Goal: Task Accomplishment & Management: Manage account settings

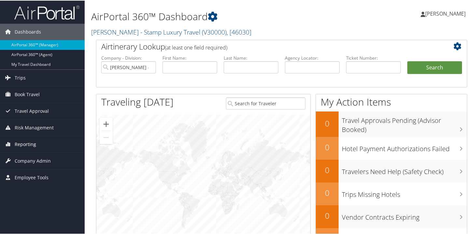
click at [29, 145] on span "Reporting" at bounding box center [25, 143] width 21 height 16
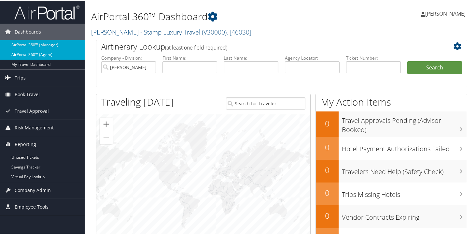
click at [46, 53] on link "AirPortal 360™ (Agent)" at bounding box center [42, 54] width 85 height 10
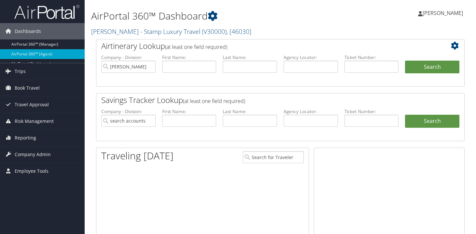
type input "Devra Shutan - Stamp Luxury Travel"
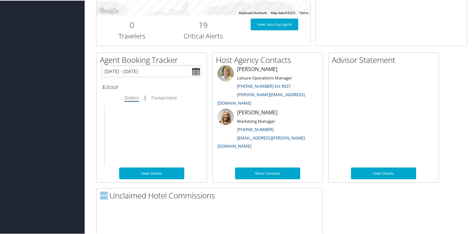
scroll to position [294, 0]
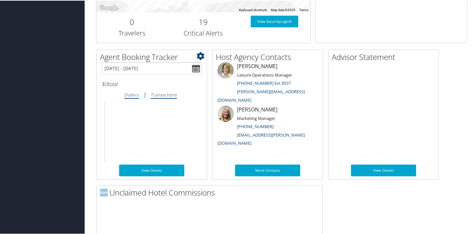
click at [169, 93] on icon "Transactions" at bounding box center [164, 94] width 26 height 6
click at [0, 0] on input "Transactions" at bounding box center [0, 0] width 0 height 0
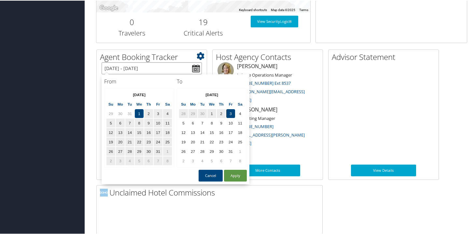
click at [197, 66] on input "01/01/2025 - 10/03/2025" at bounding box center [152, 67] width 100 height 12
click at [234, 178] on button "Apply" at bounding box center [235, 175] width 23 height 12
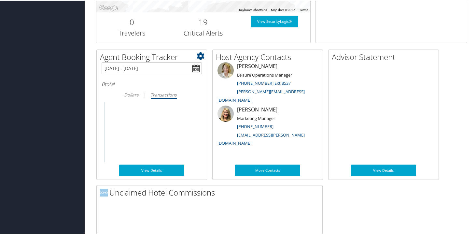
click at [151, 163] on rect at bounding box center [152, 132] width 100 height 68
click at [151, 170] on link "View Details" at bounding box center [151, 170] width 65 height 12
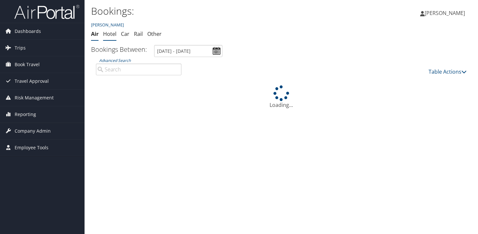
click at [111, 34] on link "Hotel" at bounding box center [109, 33] width 13 height 7
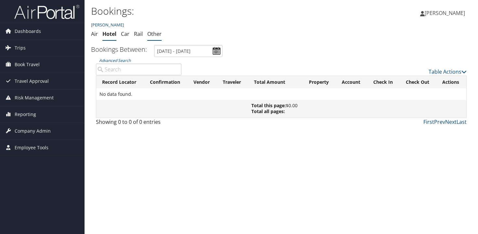
click at [155, 32] on link "Other" at bounding box center [154, 33] width 14 height 7
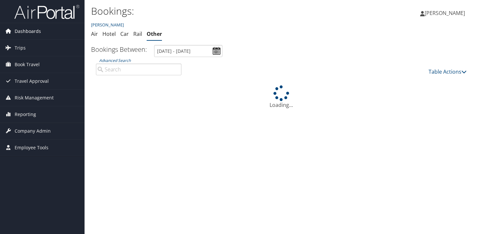
click at [31, 31] on span "Dashboards" at bounding box center [28, 31] width 26 height 16
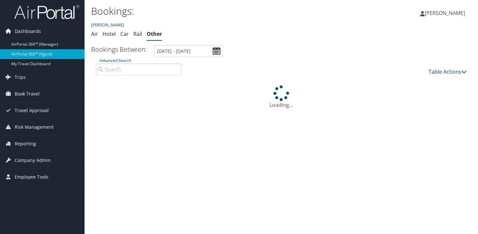
click at [33, 52] on link "AirPortal 360™ (Agent)" at bounding box center [42, 54] width 85 height 10
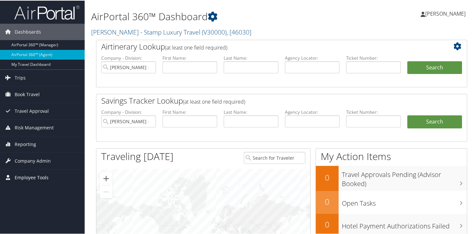
click at [34, 176] on span "Employee Tools" at bounding box center [32, 177] width 34 height 16
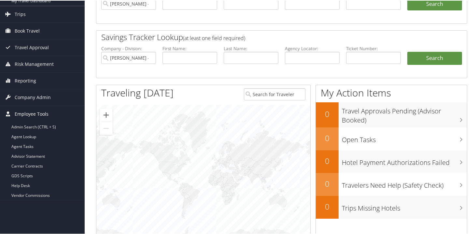
scroll to position [64, 0]
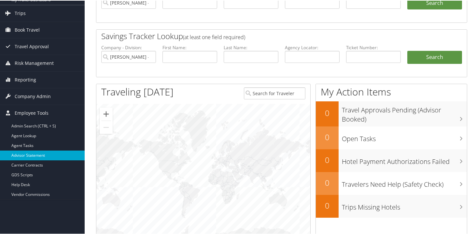
click at [35, 155] on link "Advisor Statement" at bounding box center [42, 155] width 85 height 10
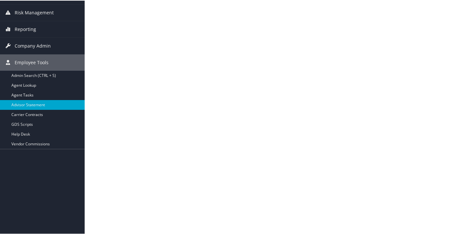
scroll to position [90, 0]
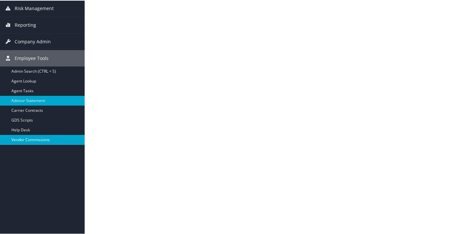
click at [34, 140] on link "Vendor Commissions" at bounding box center [42, 139] width 85 height 10
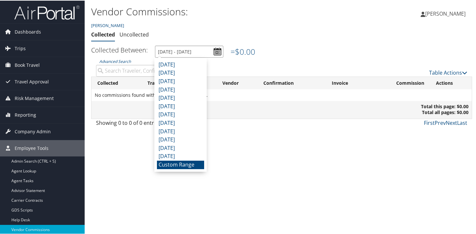
click at [215, 51] on input "[DATE] - [DATE]" at bounding box center [189, 51] width 68 height 12
click at [196, 65] on li "[DATE]" at bounding box center [180, 64] width 47 height 8
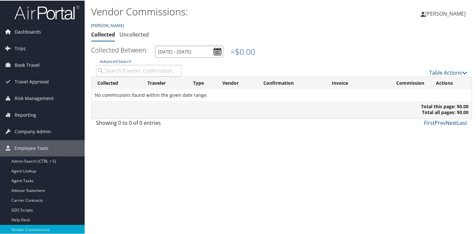
click at [196, 51] on input "9/1/2025 - 9/30/2025" at bounding box center [189, 51] width 68 height 12
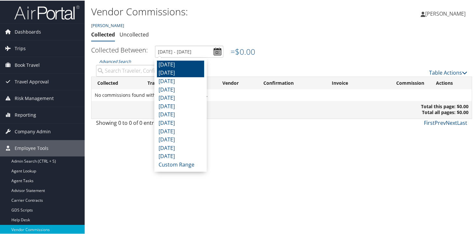
click at [191, 71] on li "August 2025" at bounding box center [180, 72] width 47 height 8
type input "8/1/2025 - 8/31/2025"
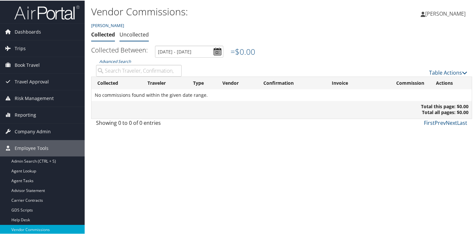
click at [141, 37] on link "Uncollected" at bounding box center [133, 33] width 29 height 7
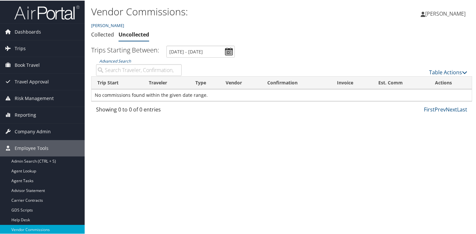
click at [228, 51] on input "[DATE] - [DATE]" at bounding box center [200, 51] width 68 height 12
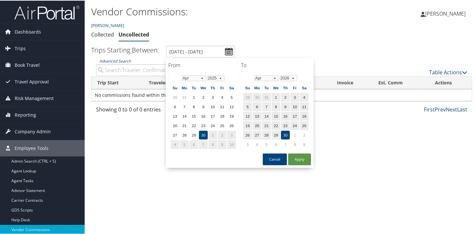
click at [228, 51] on input "[DATE] - [DATE]" at bounding box center [200, 51] width 68 height 12
type input "4/30/2025 - 4/30/2026"
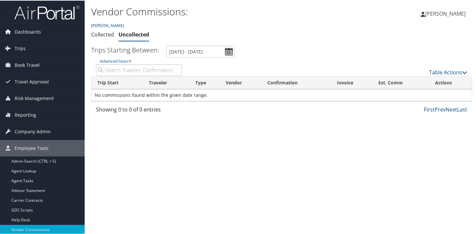
click at [164, 30] on ul "Collected Uncollected" at bounding box center [218, 34] width 254 height 12
click at [104, 34] on link "Collected" at bounding box center [102, 33] width 23 height 7
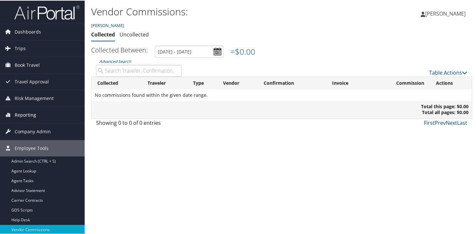
click at [19, 114] on span "Reporting" at bounding box center [25, 114] width 21 height 16
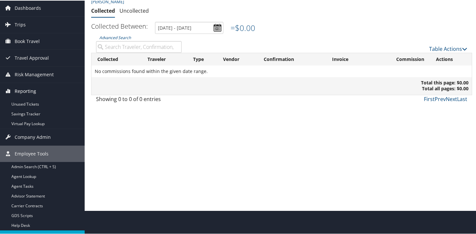
scroll to position [30, 0]
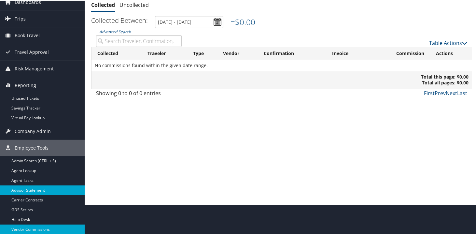
click at [20, 189] on link "Advisor Statement" at bounding box center [42, 189] width 85 height 10
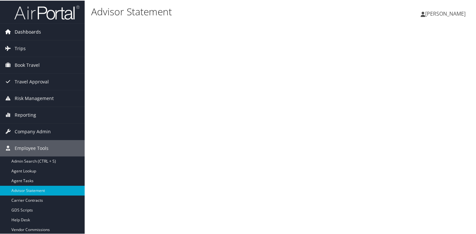
click at [27, 31] on span "Dashboards" at bounding box center [28, 31] width 26 height 16
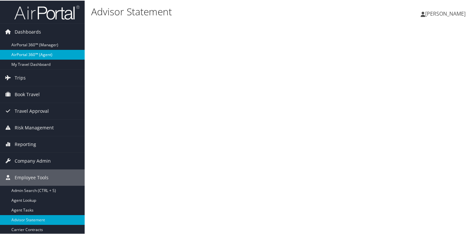
click at [28, 52] on link "AirPortal 360™ (Agent)" at bounding box center [42, 54] width 85 height 10
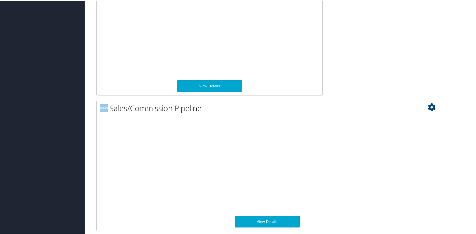
scroll to position [515, 0]
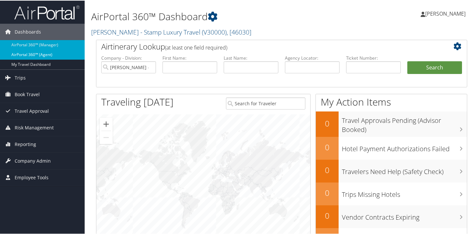
click at [37, 53] on link "AirPortal 360™ (Agent)" at bounding box center [42, 54] width 85 height 10
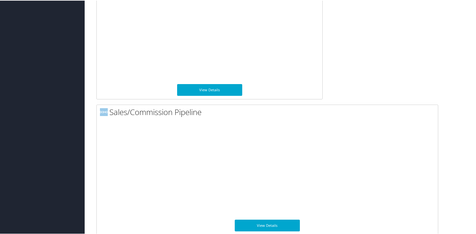
scroll to position [510, 0]
